Goal: Find specific page/section: Find specific page/section

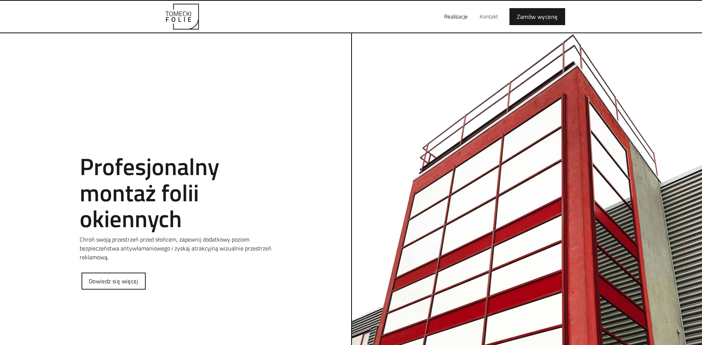
click at [489, 17] on link "Kontakt" at bounding box center [489, 17] width 30 height 24
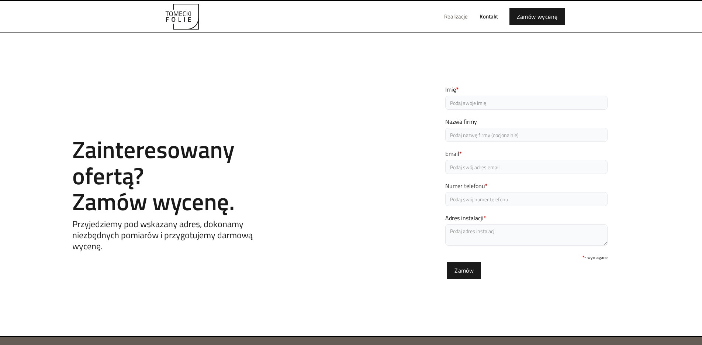
click at [458, 14] on link "Realizacje" at bounding box center [455, 17] width 35 height 24
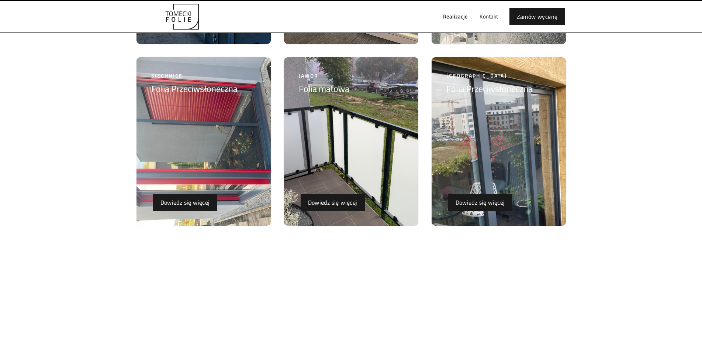
scroll to position [1070, 0]
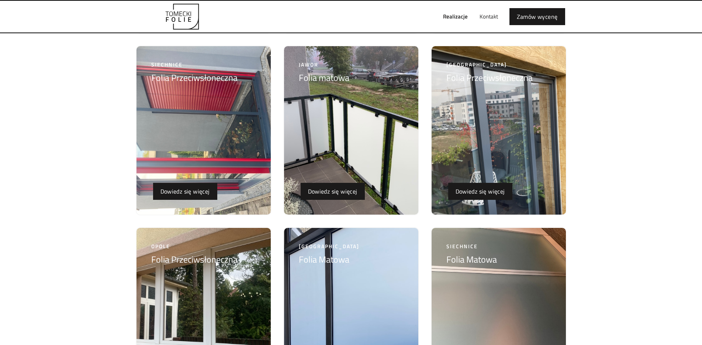
click at [525, 153] on img at bounding box center [499, 130] width 134 height 168
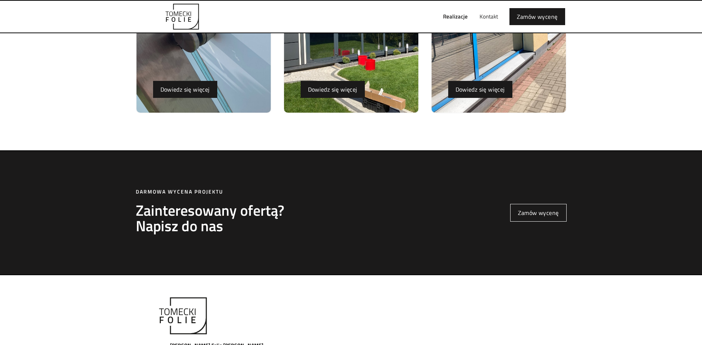
scroll to position [2471, 0]
